Goal: Understand process/instructions: Learn about a topic

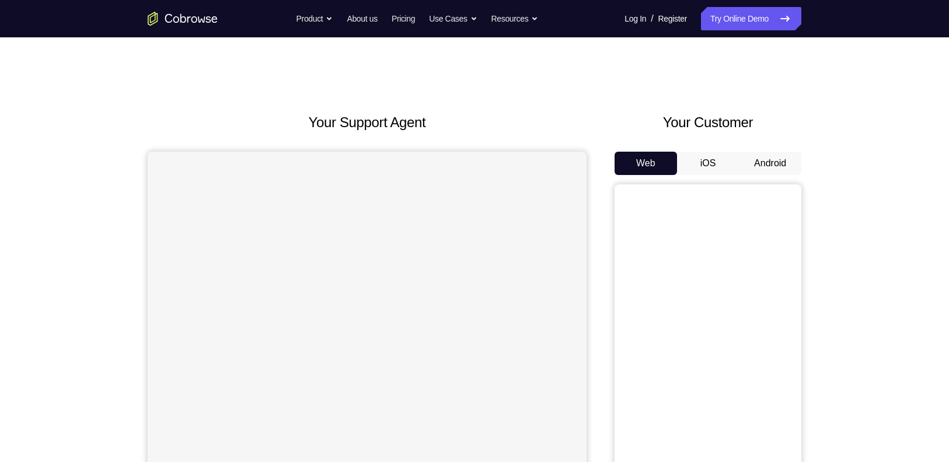
click at [763, 158] on button "Android" at bounding box center [770, 163] width 62 height 23
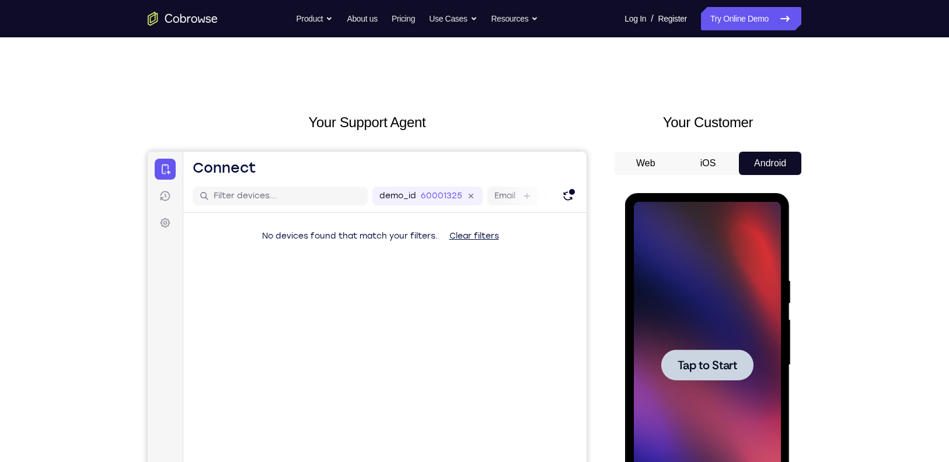
click at [738, 306] on div at bounding box center [706, 365] width 147 height 327
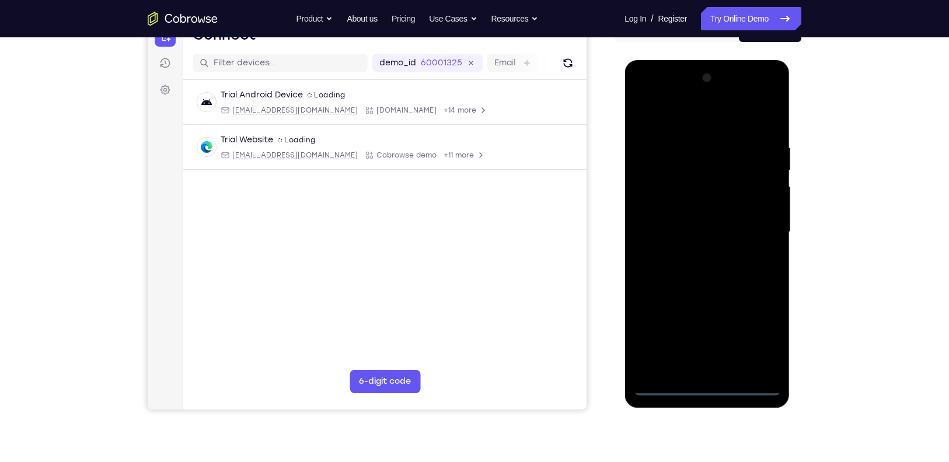
scroll to position [159, 0]
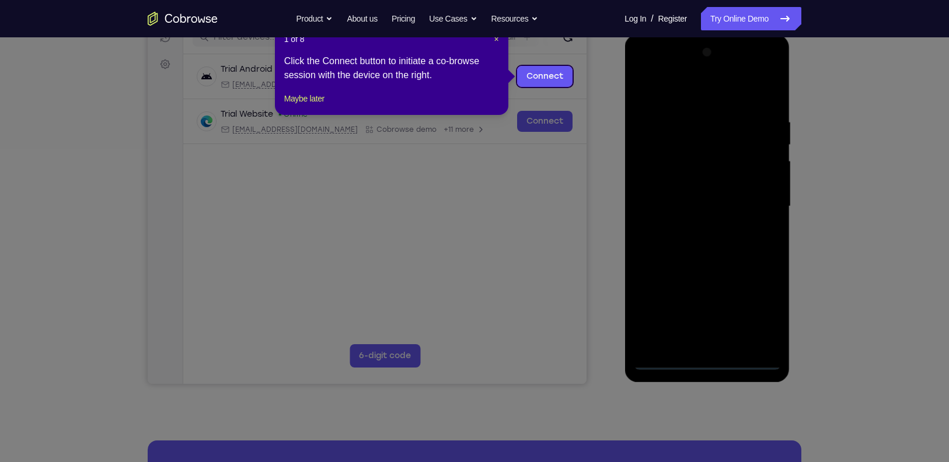
click at [662, 355] on icon at bounding box center [480, 231] width 960 height 462
drag, startPoint x: 37, startPoint y: 321, endPoint x: 662, endPoint y: 355, distance: 625.9
click at [662, 355] on icon at bounding box center [480, 231] width 960 height 462
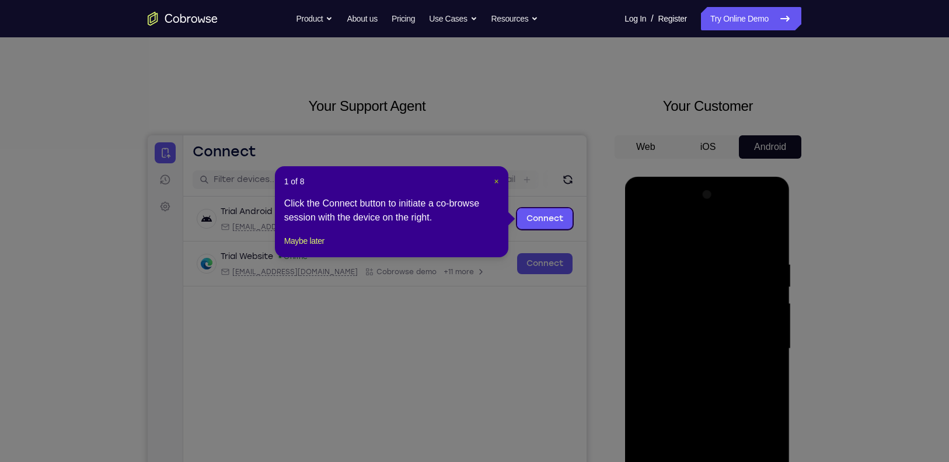
click at [496, 178] on span "×" at bounding box center [496, 181] width 5 height 9
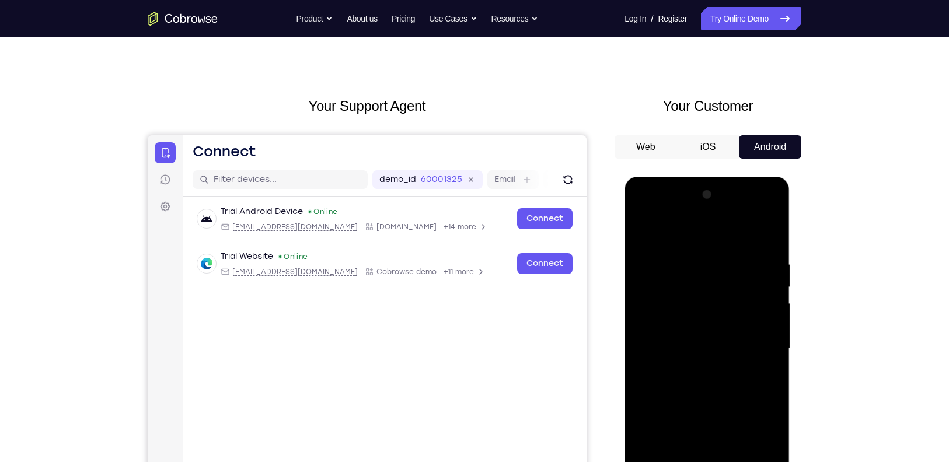
scroll to position [162, 0]
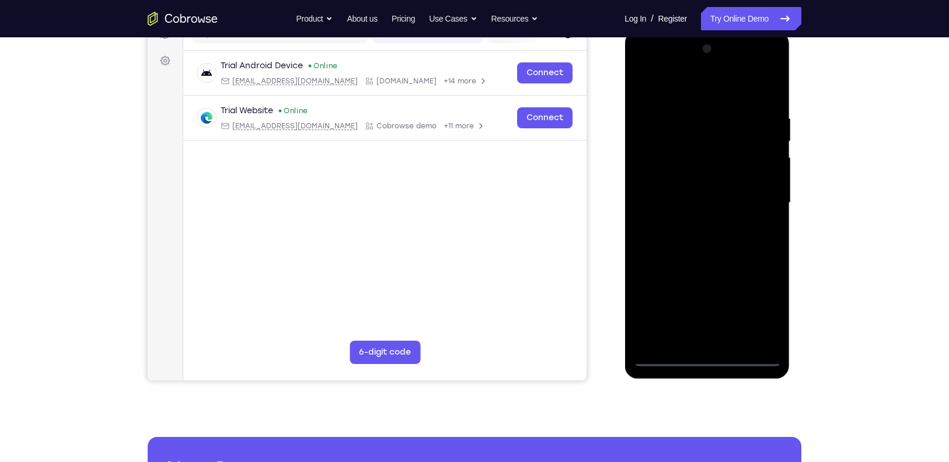
click at [669, 356] on div at bounding box center [706, 203] width 147 height 327
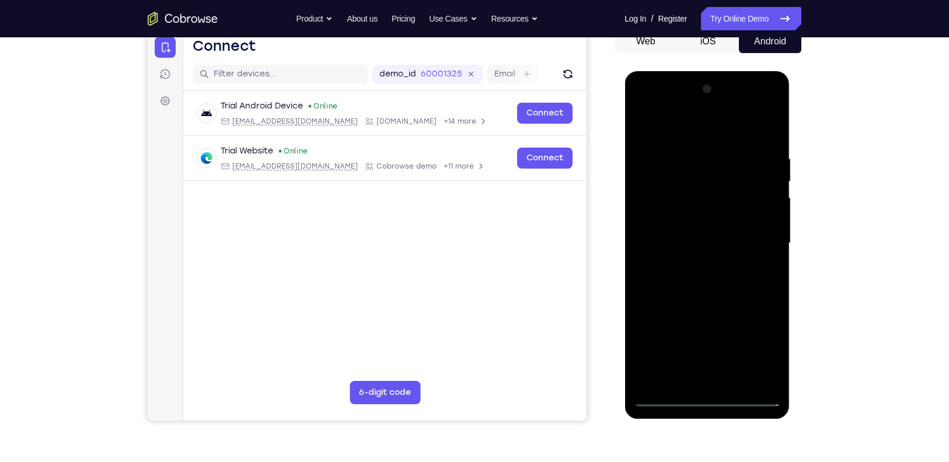
scroll to position [185, 0]
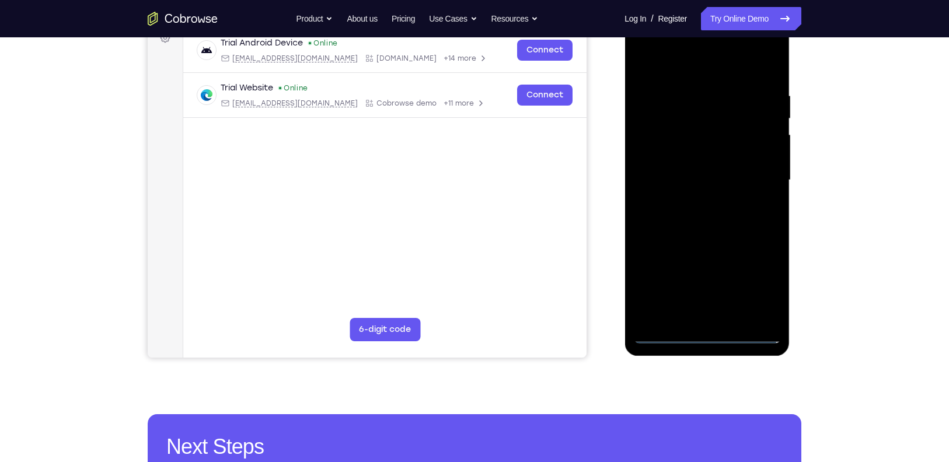
click at [665, 334] on div at bounding box center [706, 180] width 147 height 327
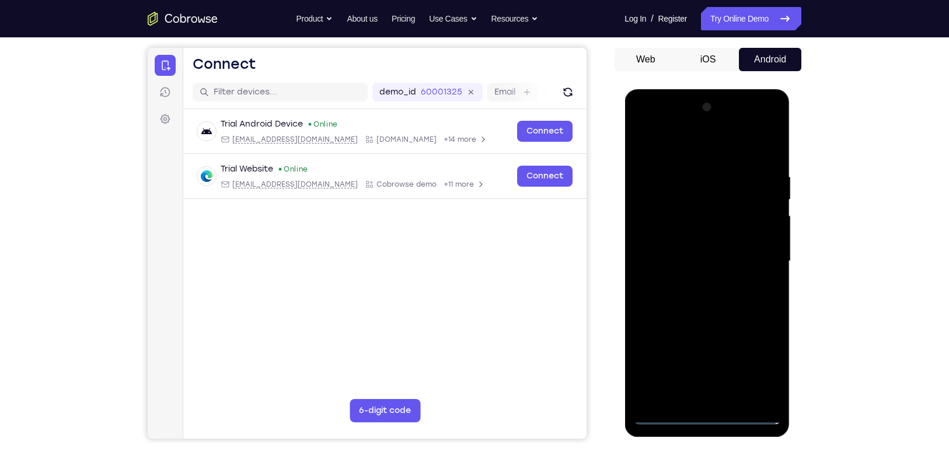
scroll to position [103, 0]
click at [764, 362] on div at bounding box center [706, 262] width 147 height 327
click at [682, 144] on div at bounding box center [706, 262] width 147 height 327
click at [761, 261] on div at bounding box center [706, 262] width 147 height 327
click at [693, 284] on div at bounding box center [706, 262] width 147 height 327
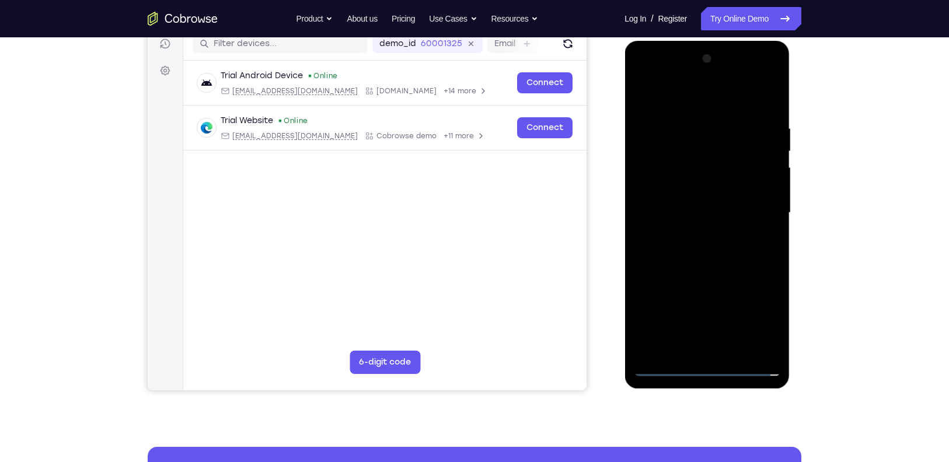
scroll to position [153, 0]
click at [691, 184] on div at bounding box center [706, 212] width 147 height 327
click at [690, 188] on div at bounding box center [706, 212] width 147 height 327
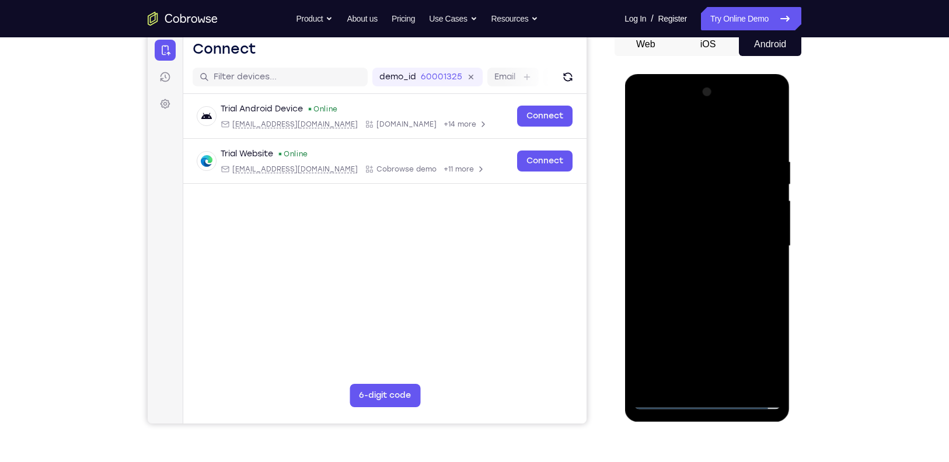
scroll to position [118, 0]
click at [701, 233] on div at bounding box center [706, 246] width 147 height 327
click at [762, 256] on div at bounding box center [706, 246] width 147 height 327
click at [727, 273] on div at bounding box center [706, 246] width 147 height 327
click at [690, 300] on div at bounding box center [706, 246] width 147 height 327
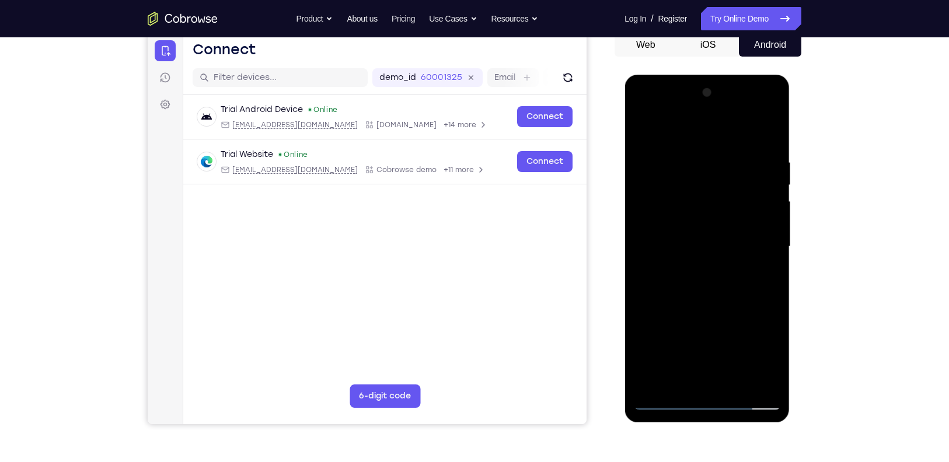
scroll to position [215, 0]
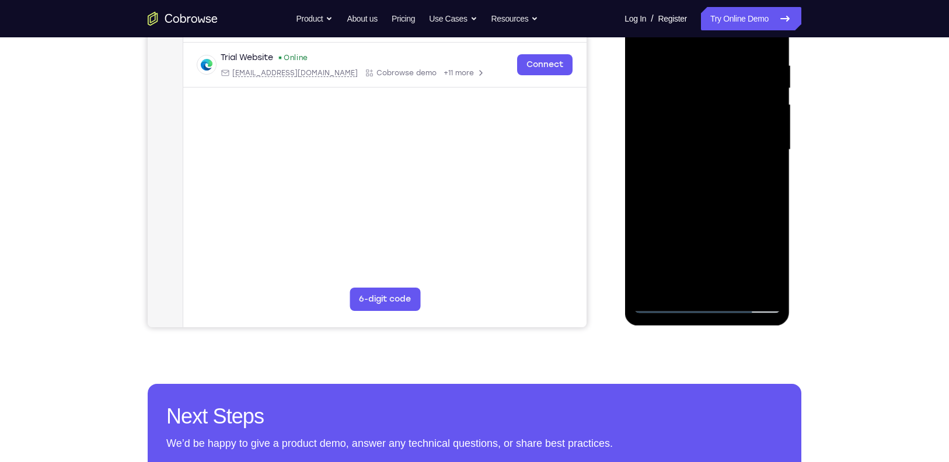
click at [663, 302] on div at bounding box center [706, 150] width 147 height 327
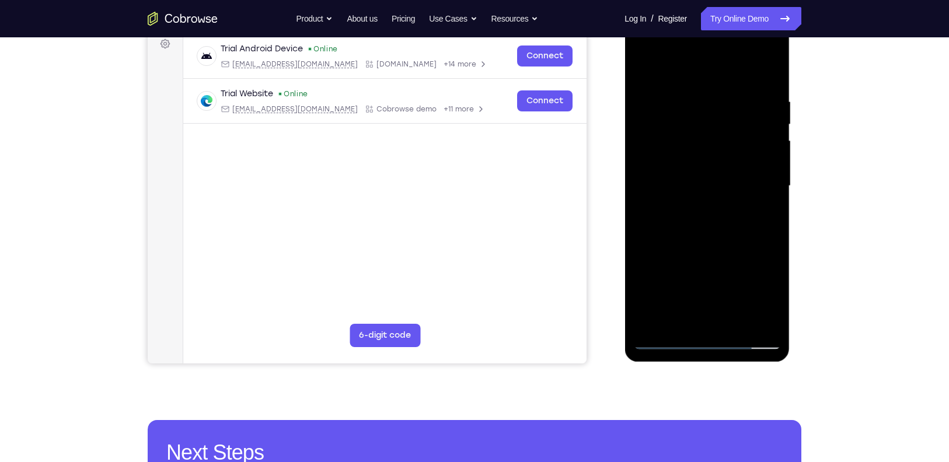
scroll to position [179, 0]
click at [667, 341] on div at bounding box center [706, 186] width 147 height 327
click at [661, 155] on div at bounding box center [706, 186] width 147 height 327
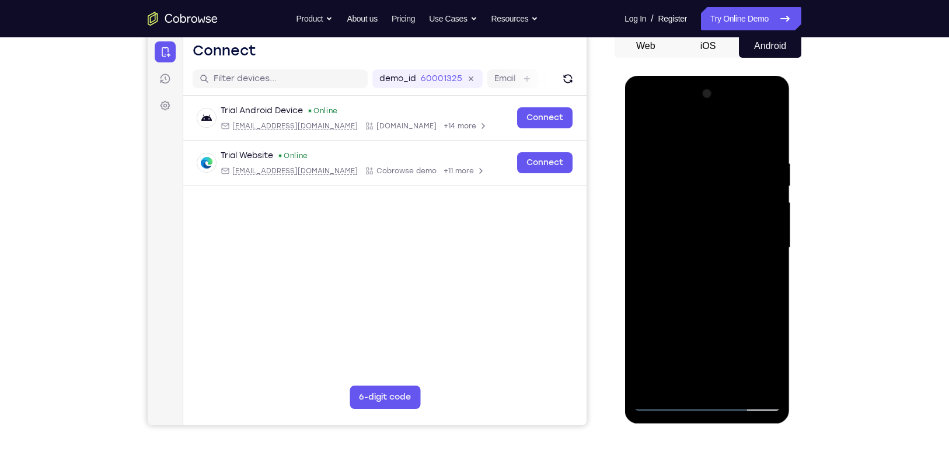
scroll to position [117, 0]
click at [694, 269] on div at bounding box center [706, 248] width 147 height 327
click at [690, 223] on div at bounding box center [706, 248] width 147 height 327
click at [690, 246] on div at bounding box center [706, 248] width 147 height 327
click at [687, 238] on div at bounding box center [706, 248] width 147 height 327
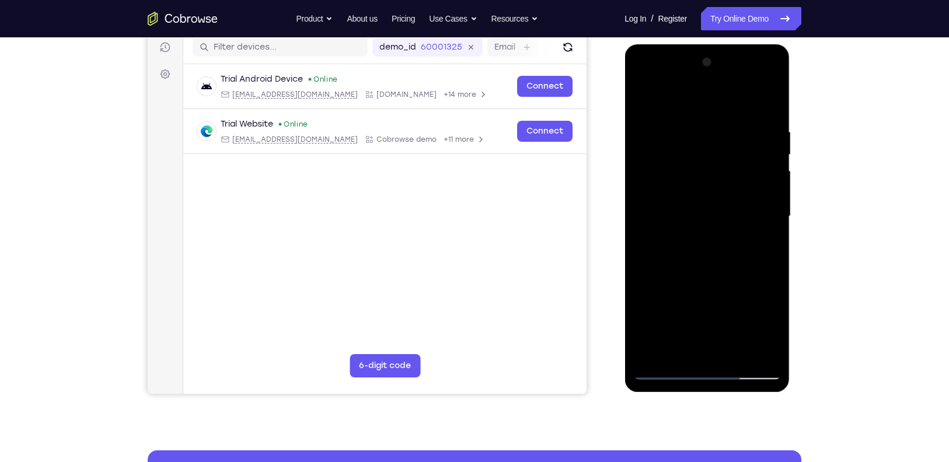
scroll to position [149, 0]
click at [690, 235] on div at bounding box center [706, 216] width 147 height 327
click at [700, 243] on div at bounding box center [706, 216] width 147 height 327
click at [732, 261] on div at bounding box center [706, 216] width 147 height 327
click at [754, 98] on div at bounding box center [706, 216] width 147 height 327
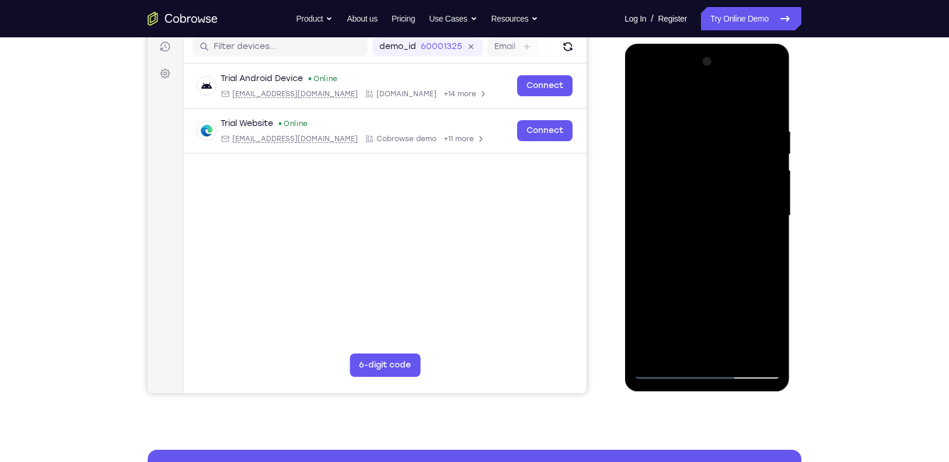
scroll to position [121, 0]
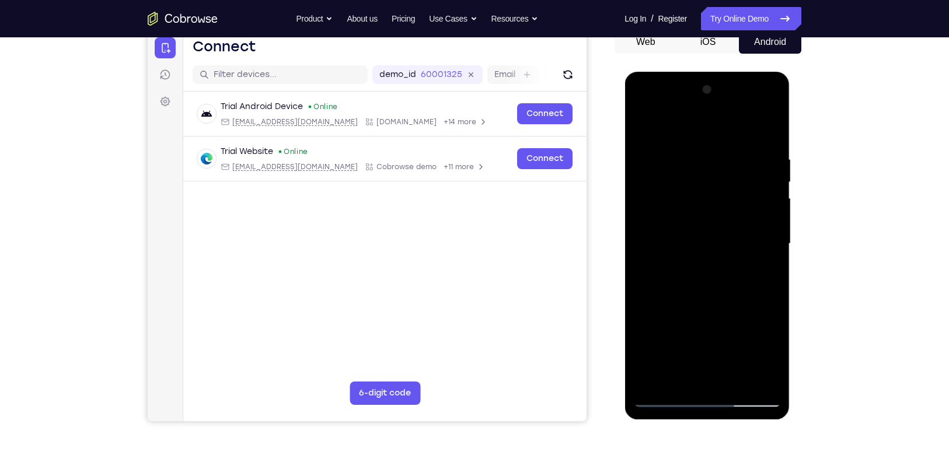
click at [647, 127] on div at bounding box center [706, 244] width 147 height 327
click at [711, 238] on div at bounding box center [706, 244] width 147 height 327
click at [695, 343] on div at bounding box center [706, 244] width 147 height 327
click at [703, 235] on div at bounding box center [706, 244] width 147 height 327
click at [701, 274] on div at bounding box center [706, 244] width 147 height 327
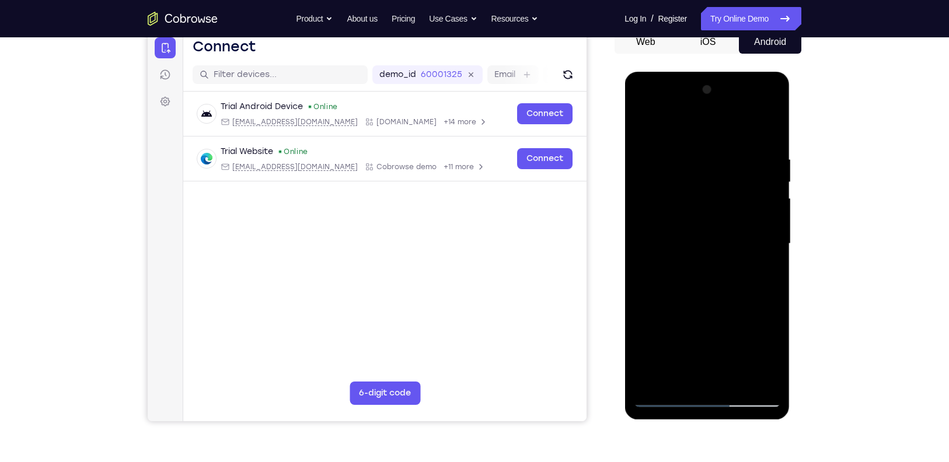
click at [703, 235] on div at bounding box center [706, 244] width 147 height 327
click at [702, 235] on div at bounding box center [706, 244] width 147 height 327
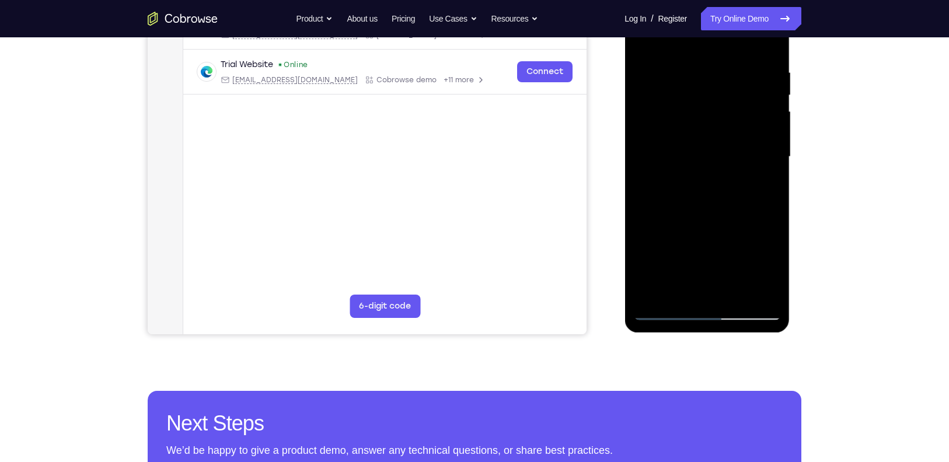
scroll to position [209, 0]
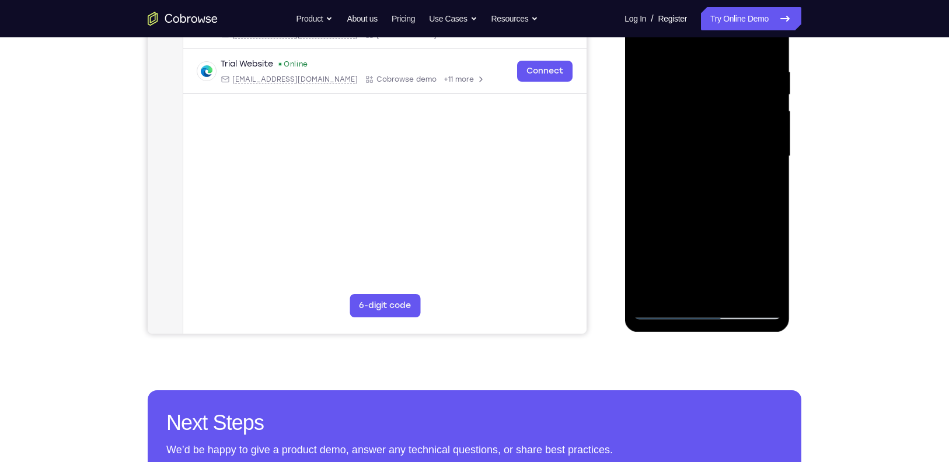
click at [663, 312] on div at bounding box center [706, 156] width 147 height 327
click at [746, 309] on div at bounding box center [706, 156] width 147 height 327
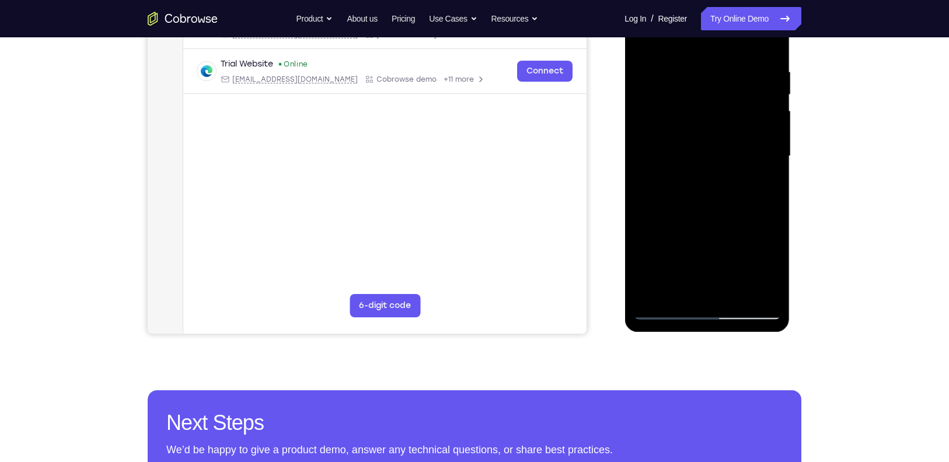
scroll to position [160, 0]
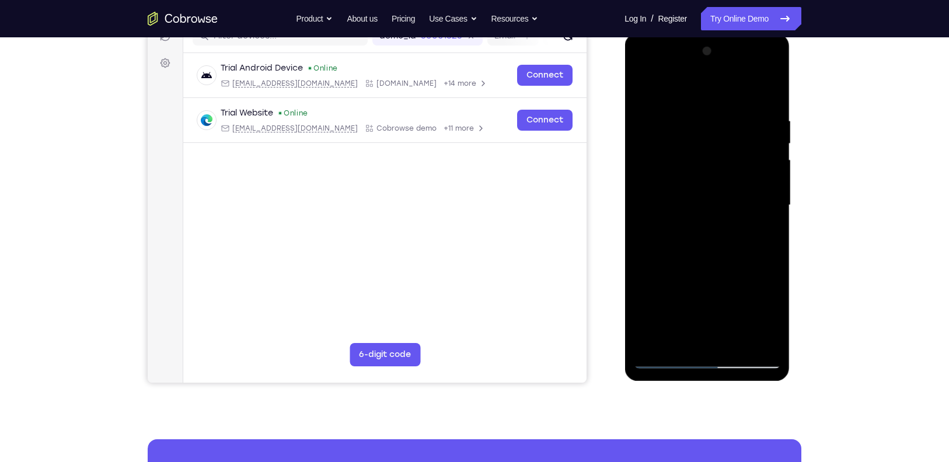
drag, startPoint x: 691, startPoint y: 177, endPoint x: 670, endPoint y: 44, distance: 135.3
click at [670, 44] on div at bounding box center [706, 205] width 147 height 327
drag, startPoint x: 684, startPoint y: 56, endPoint x: 673, endPoint y: 44, distance: 16.5
click at [673, 44] on div at bounding box center [706, 205] width 147 height 327
drag, startPoint x: 680, startPoint y: 268, endPoint x: 664, endPoint y: 44, distance: 224.7
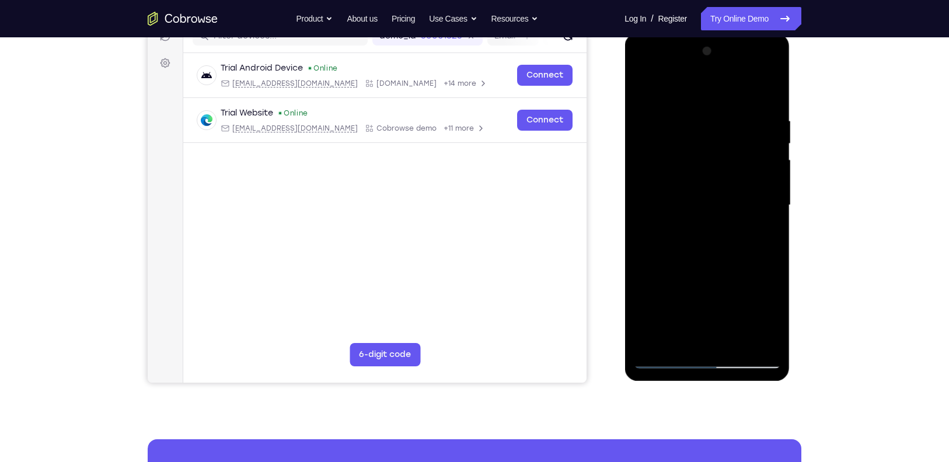
click at [664, 44] on div at bounding box center [706, 205] width 147 height 327
click at [756, 312] on div at bounding box center [706, 205] width 147 height 327
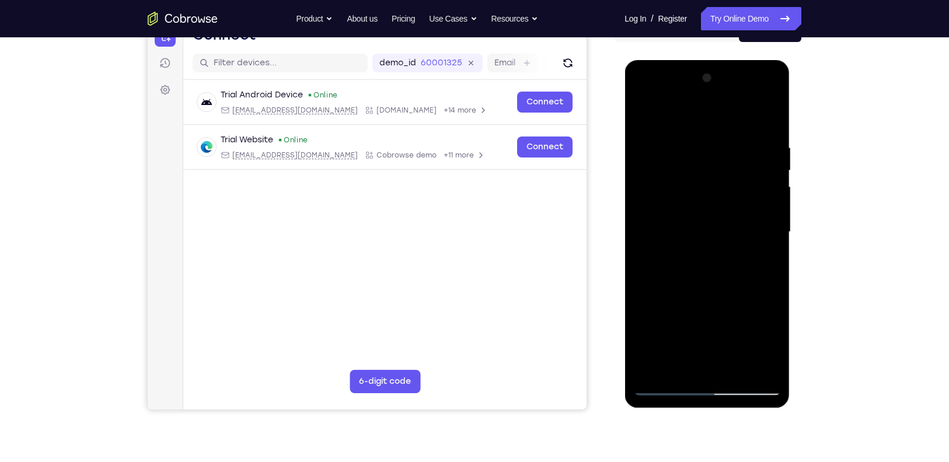
scroll to position [134, 0]
click at [662, 201] on div at bounding box center [706, 231] width 147 height 327
click at [696, 256] on div at bounding box center [706, 231] width 147 height 327
click at [729, 281] on div at bounding box center [706, 231] width 147 height 327
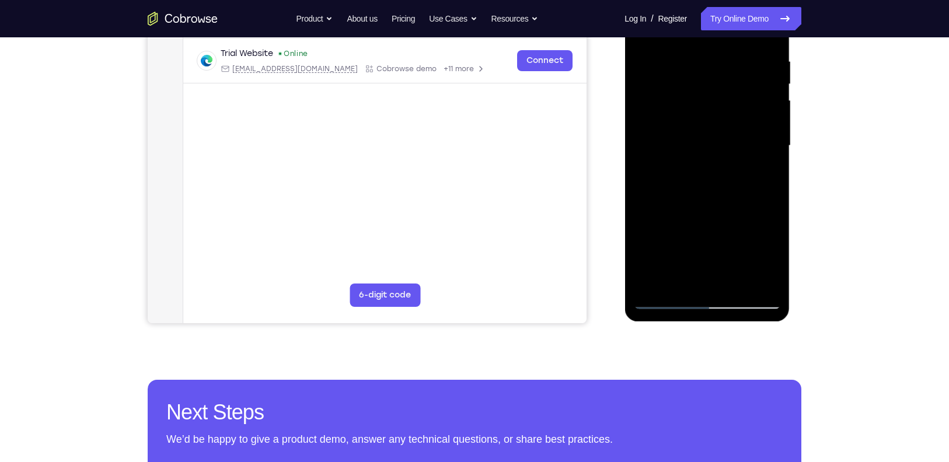
scroll to position [219, 0]
